Goal: Task Accomplishment & Management: Use online tool/utility

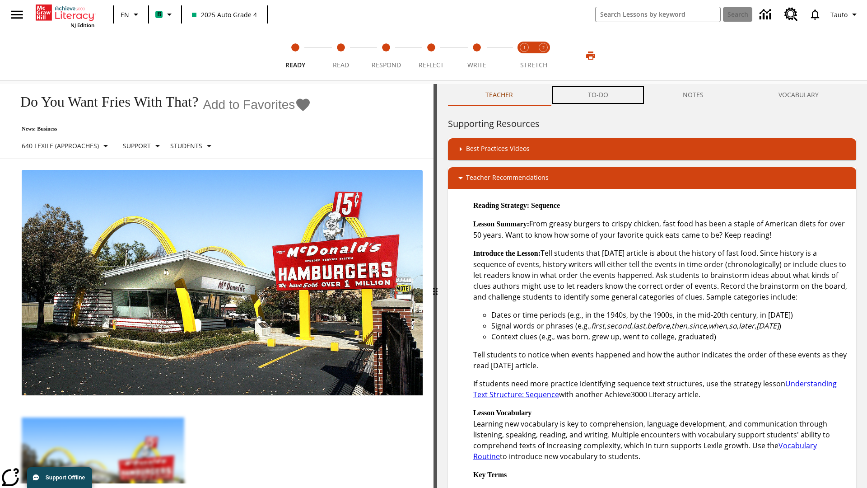
click at [599, 95] on button "TO-DO" at bounding box center [598, 95] width 95 height 22
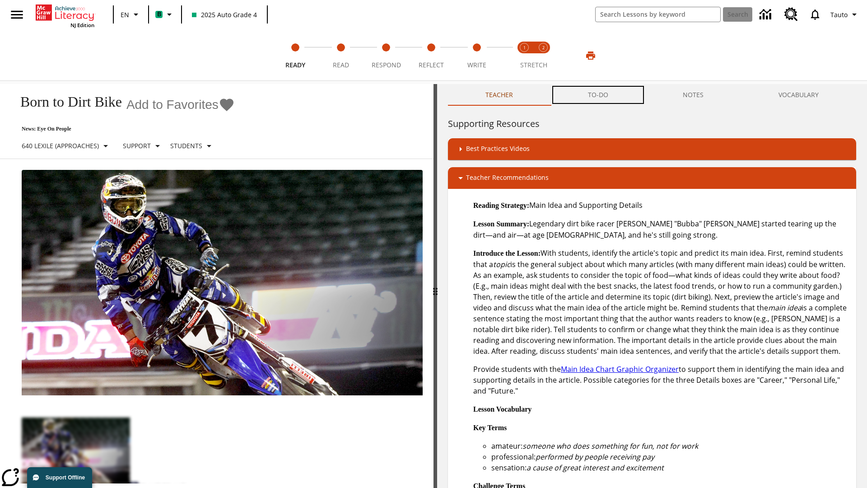
click at [599, 95] on button "TO-DO" at bounding box center [598, 95] width 95 height 22
